Goal: Find specific page/section

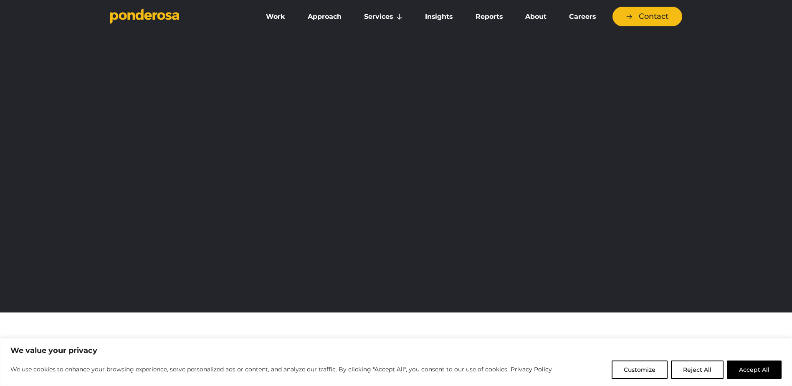
click at [583, 18] on link "Careers" at bounding box center [583, 17] width 46 height 18
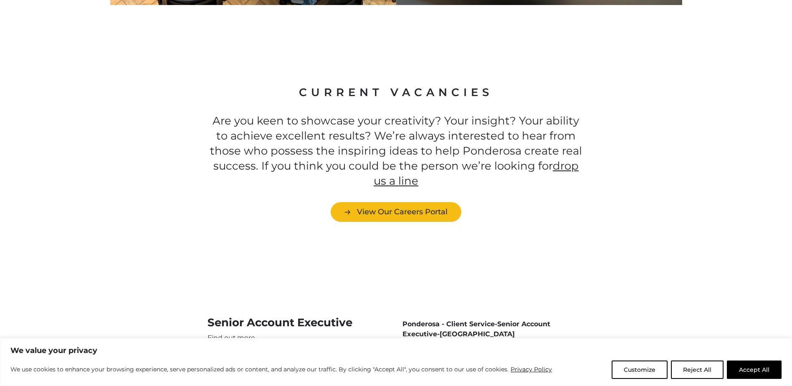
scroll to position [2297, 0]
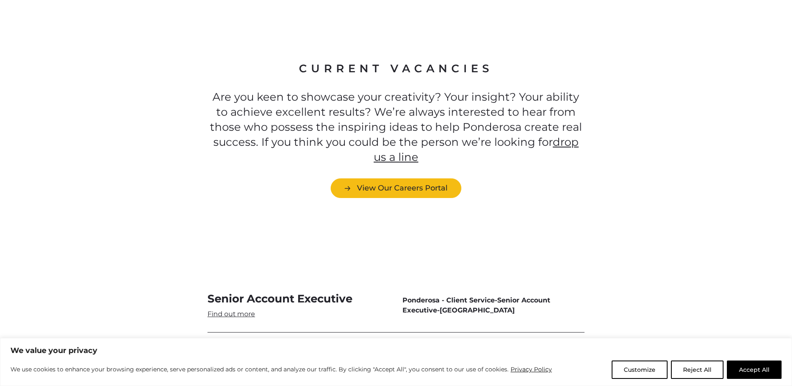
click at [437, 178] on link "View Our Careers Portal" at bounding box center [396, 188] width 131 height 20
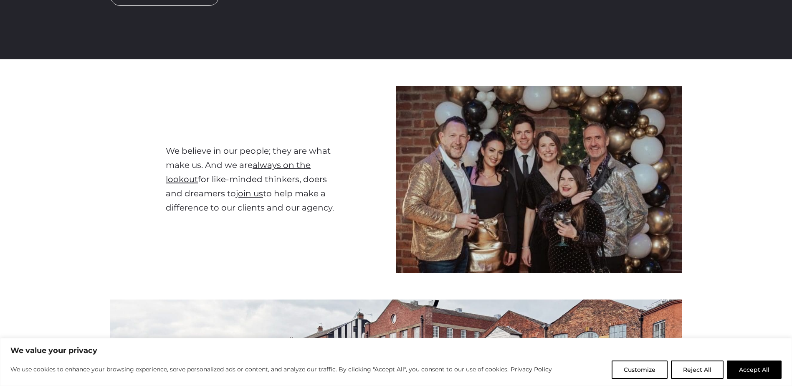
scroll to position [209, 0]
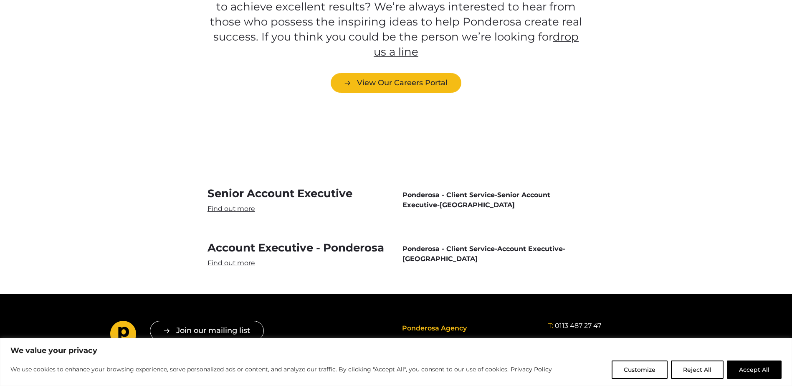
scroll to position [2297, 0]
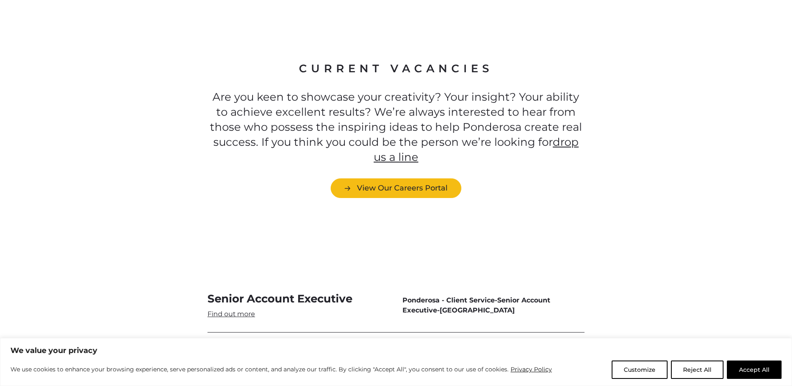
click at [442, 178] on link "View Our Careers Portal" at bounding box center [396, 188] width 131 height 20
